Goal: Task Accomplishment & Management: Use online tool/utility

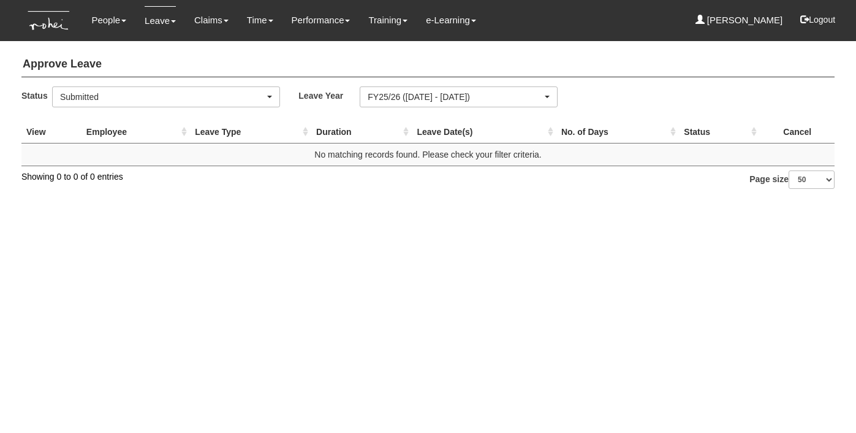
select select "50"
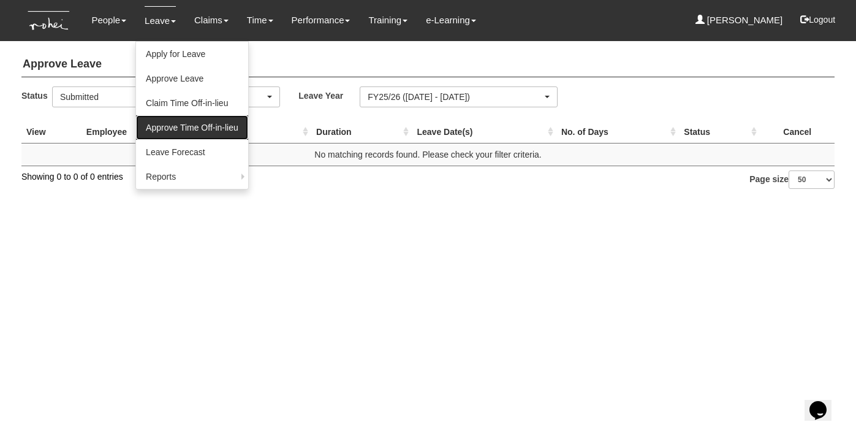
click at [164, 128] on link "Approve Time Off-in-lieu" at bounding box center [192, 127] width 112 height 25
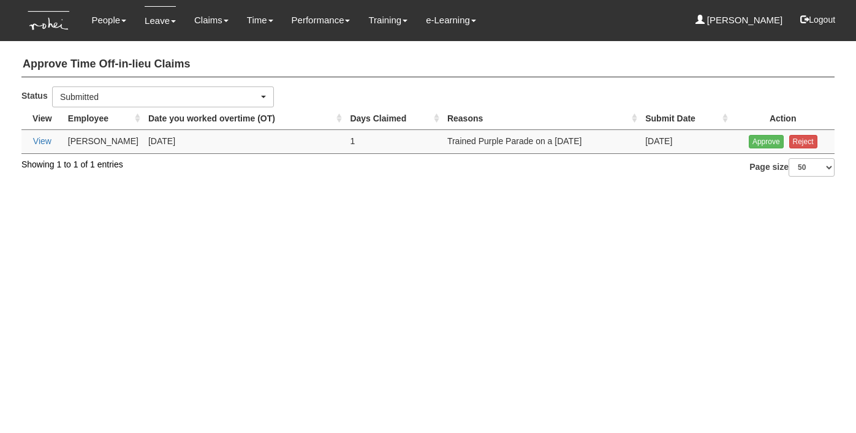
select select "50"
click at [37, 141] on link "View" at bounding box center [42, 141] width 18 height 10
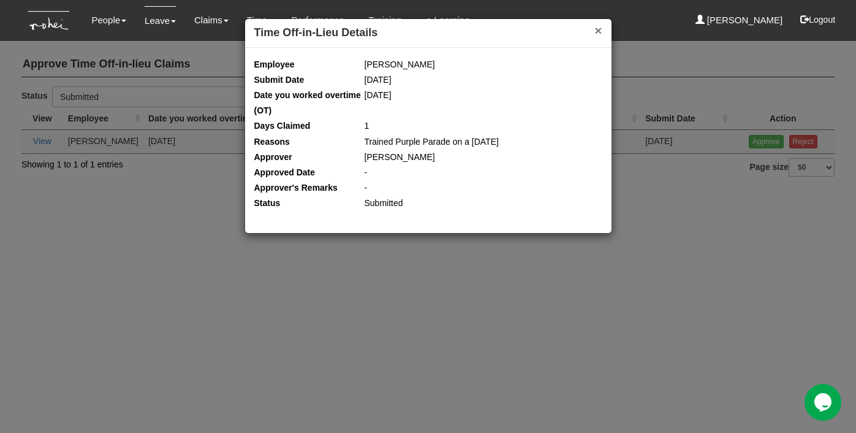
click at [601, 29] on button "×" at bounding box center [598, 30] width 7 height 13
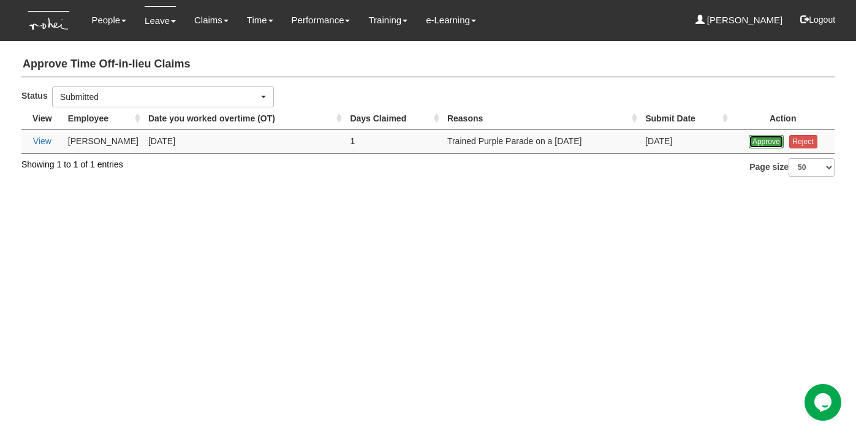
click at [763, 142] on input "Approve" at bounding box center [766, 141] width 35 height 13
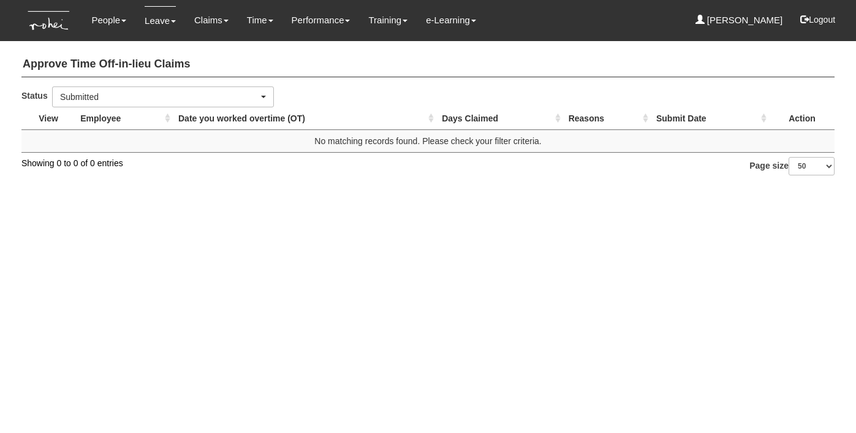
select select "50"
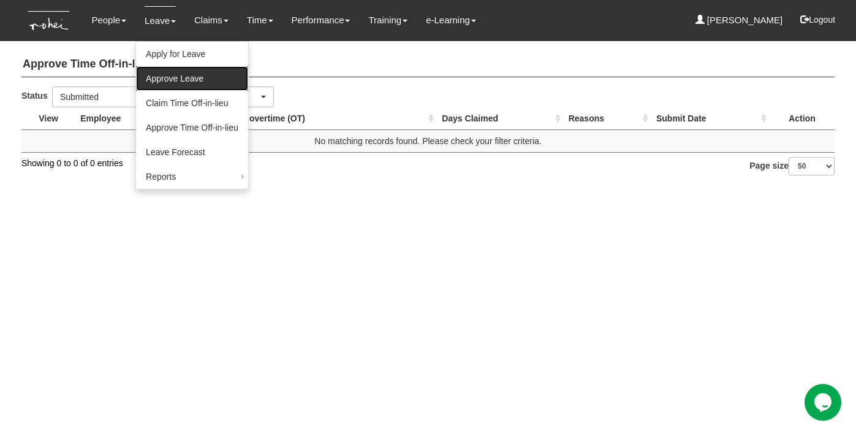
click at [162, 82] on link "Approve Leave" at bounding box center [192, 78] width 112 height 25
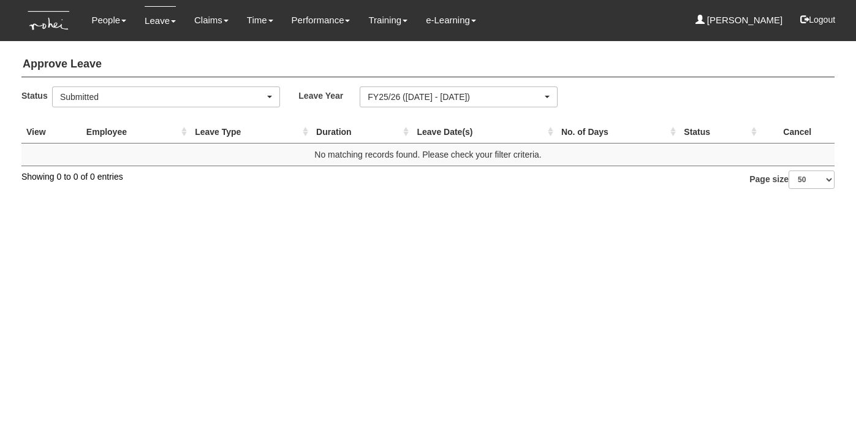
select select "50"
